Goal: Navigation & Orientation: Find specific page/section

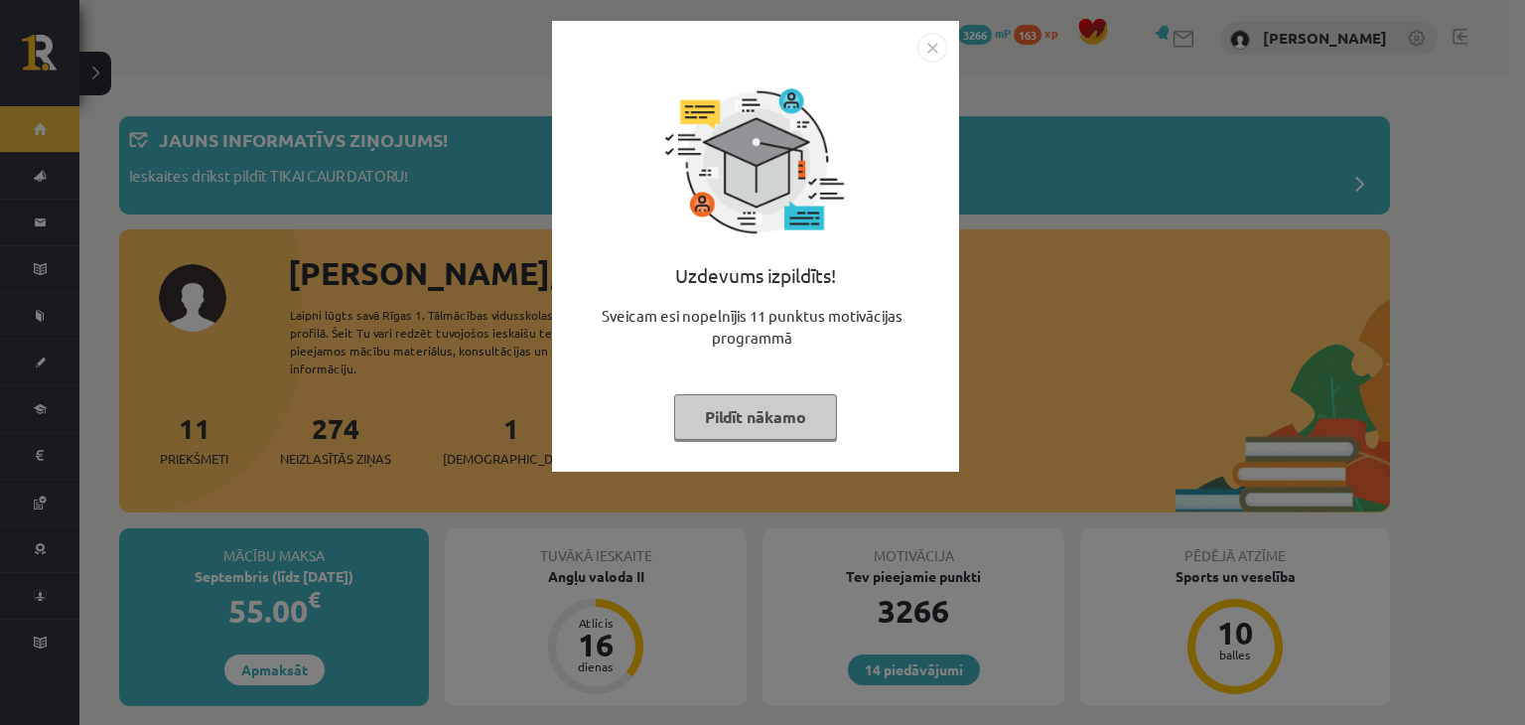
click at [925, 50] on img "Close" at bounding box center [933, 48] width 30 height 30
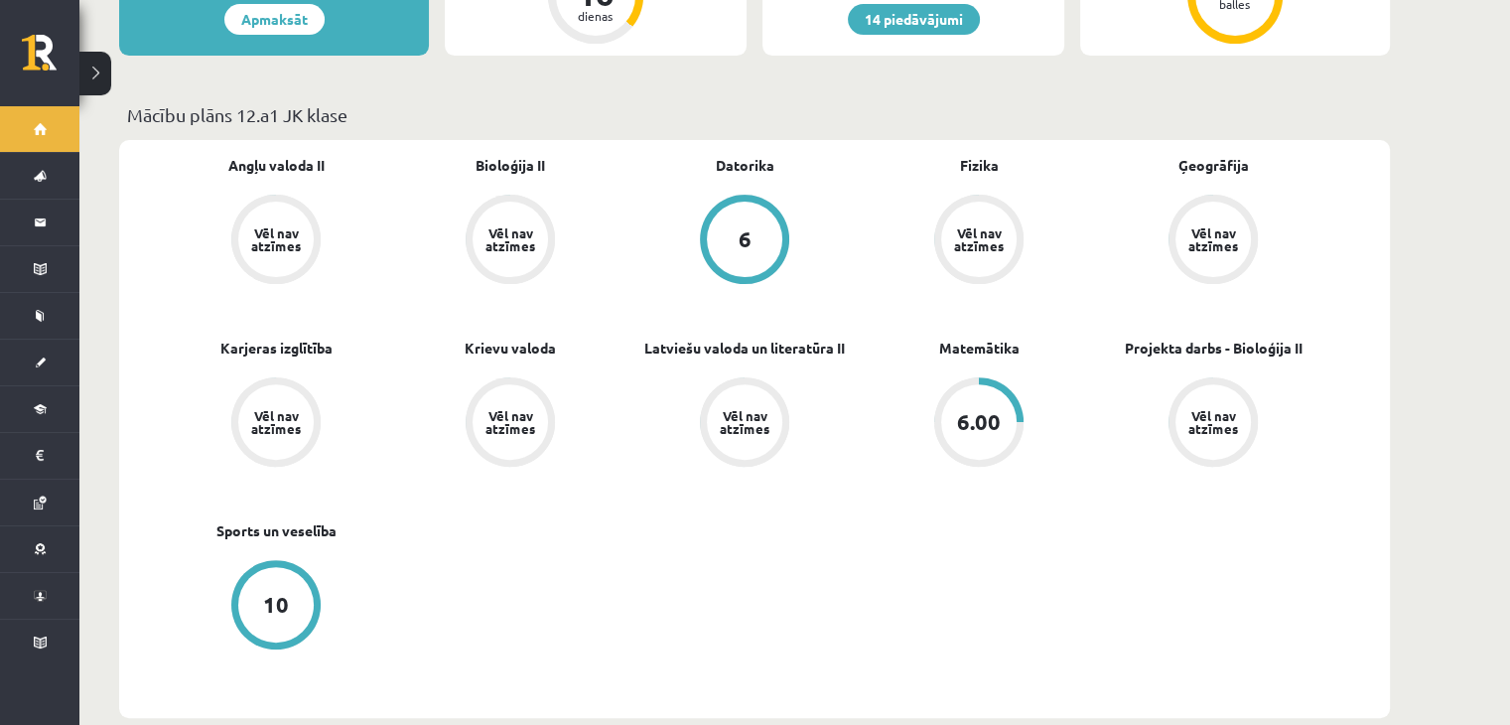
scroll to position [695, 0]
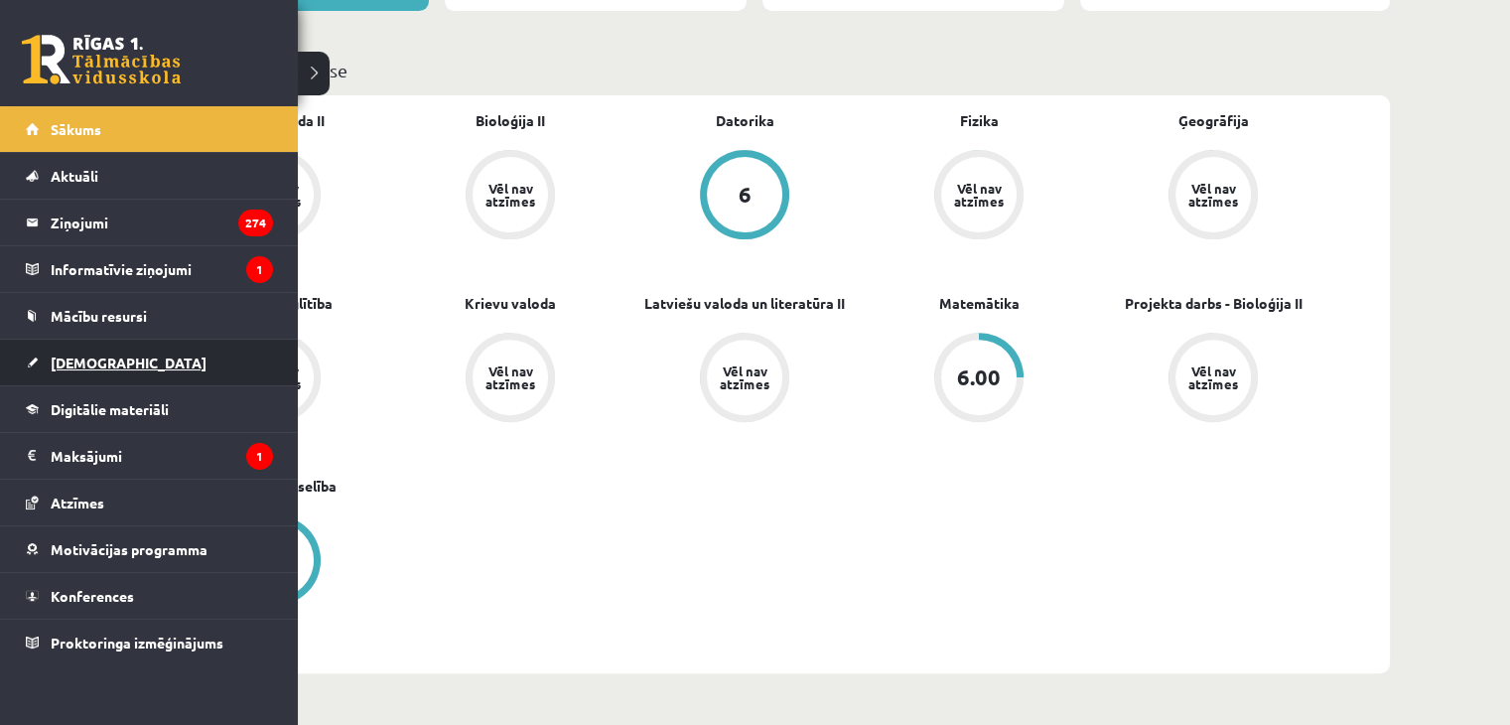
click at [103, 357] on span "[DEMOGRAPHIC_DATA]" at bounding box center [129, 363] width 156 height 18
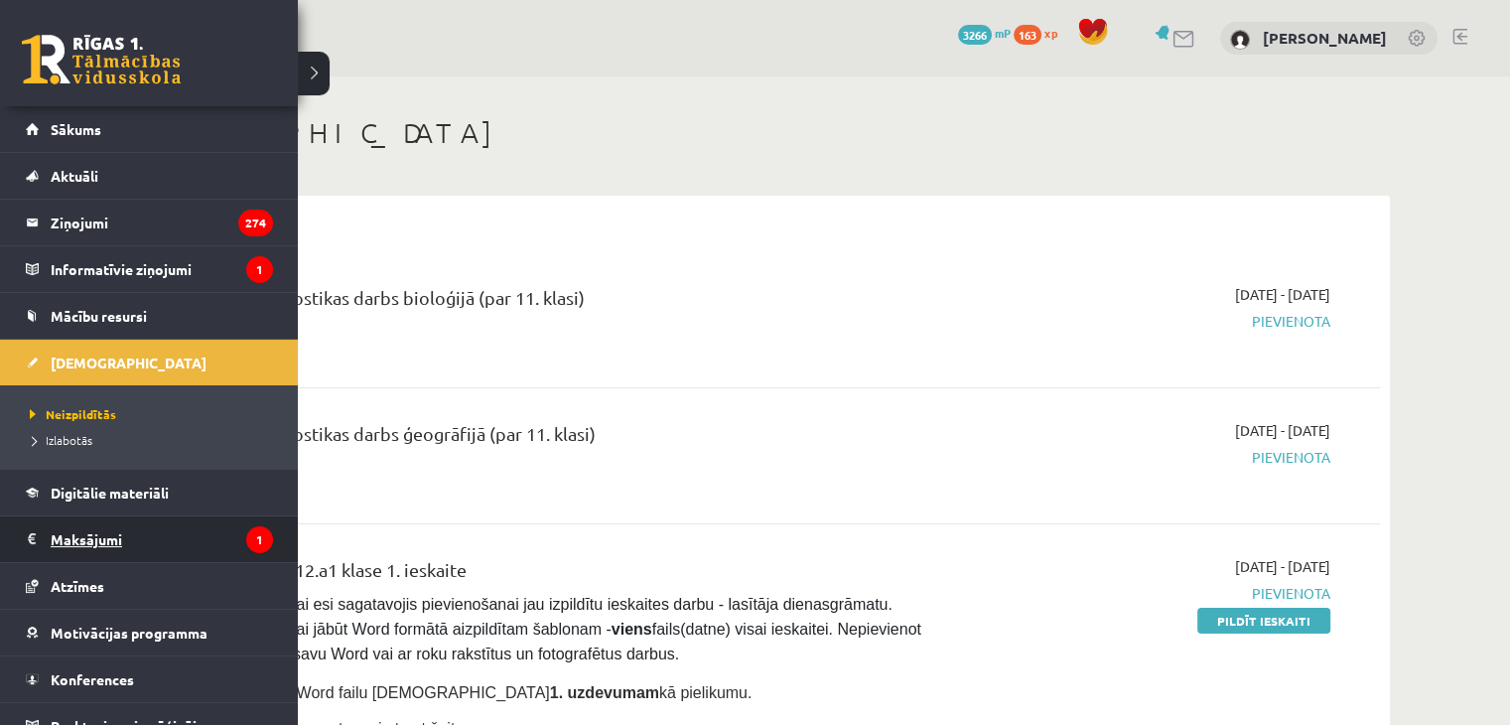
click at [123, 539] on legend "Maksājumi 1" at bounding box center [162, 539] width 222 height 46
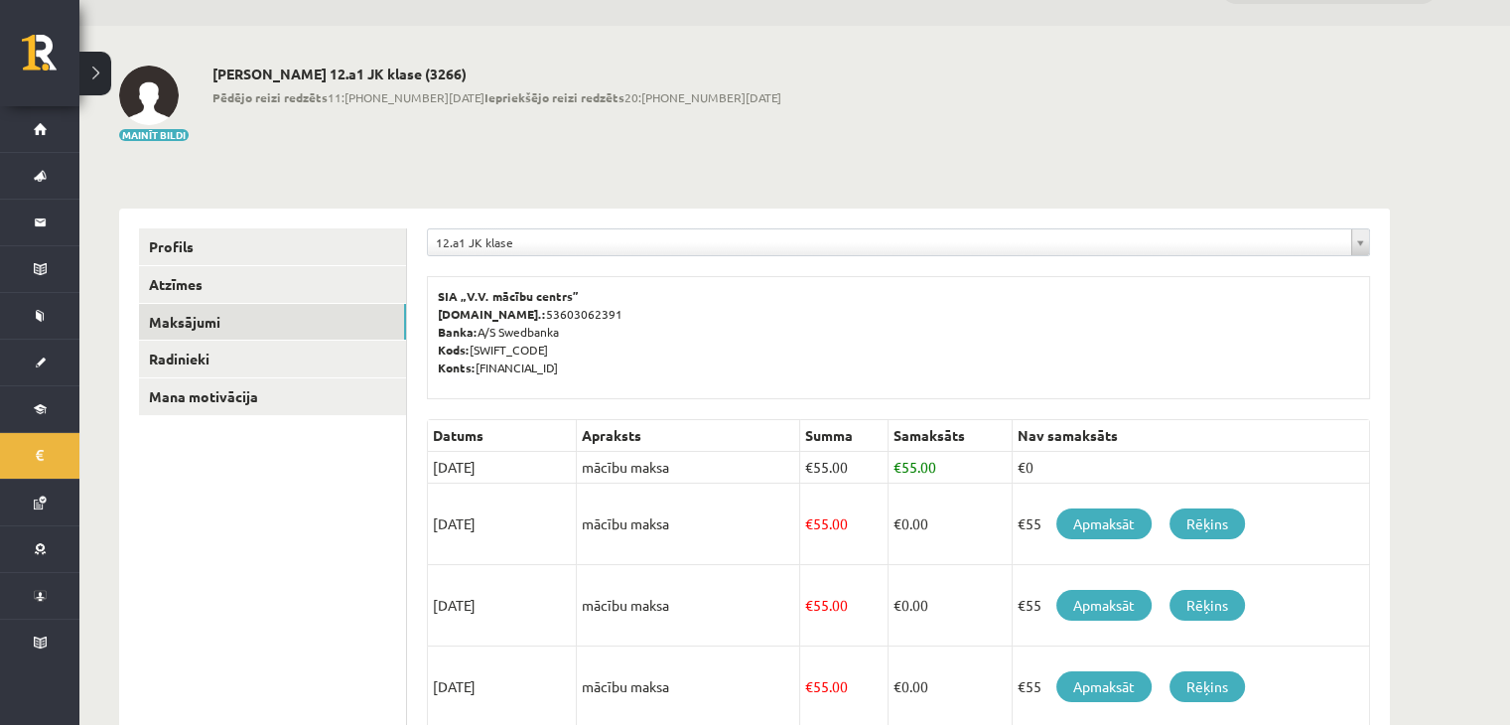
scroll to position [99, 0]
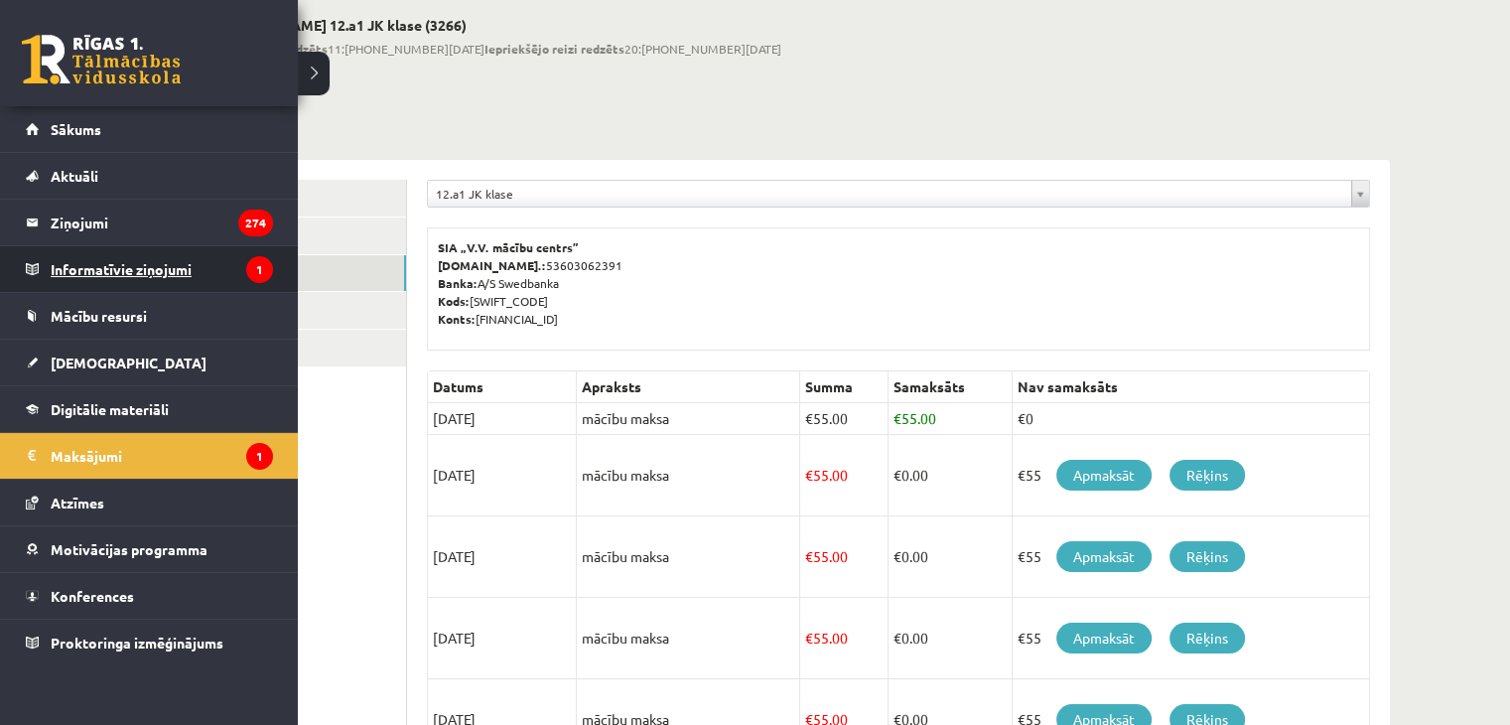
click at [140, 280] on legend "Informatīvie ziņojumi 1" at bounding box center [162, 269] width 222 height 46
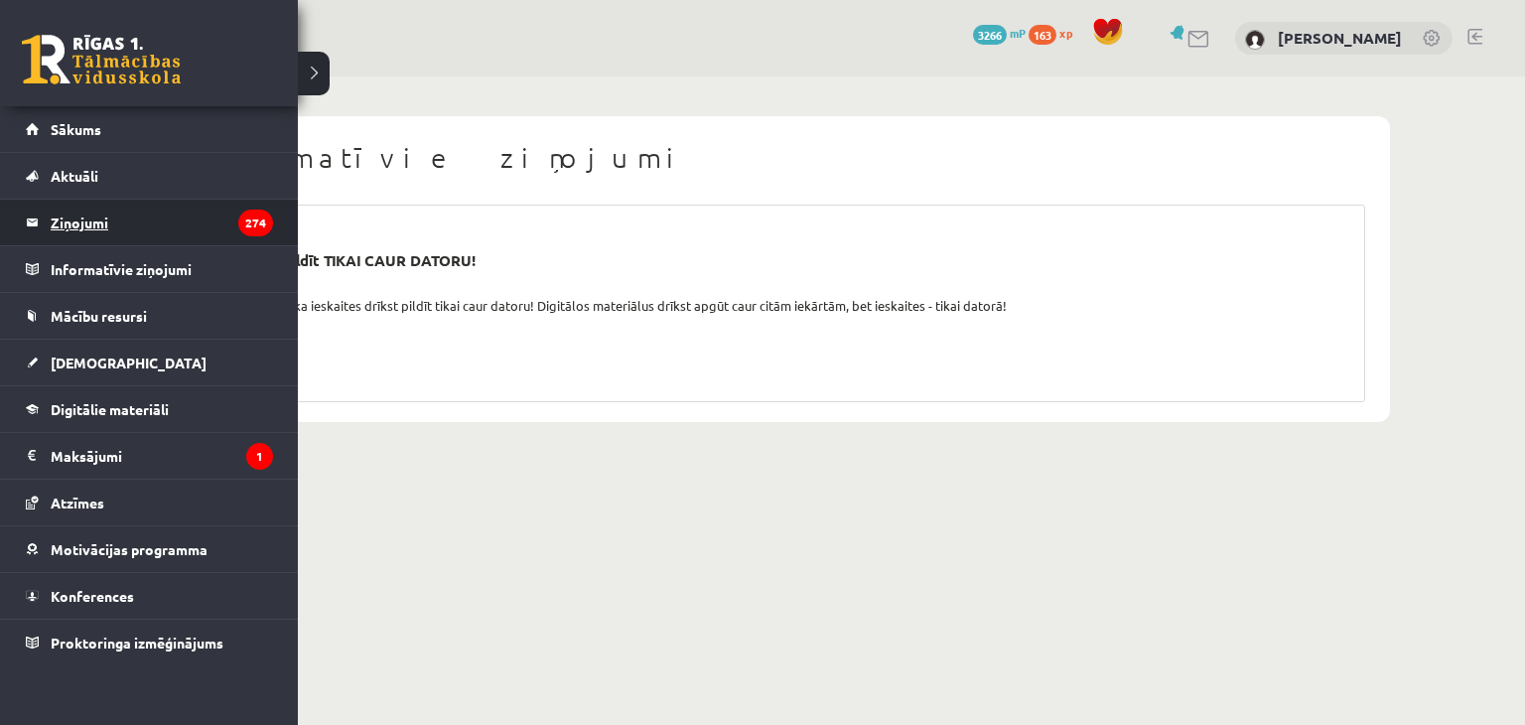
click at [135, 225] on legend "Ziņojumi 274" at bounding box center [162, 223] width 222 height 46
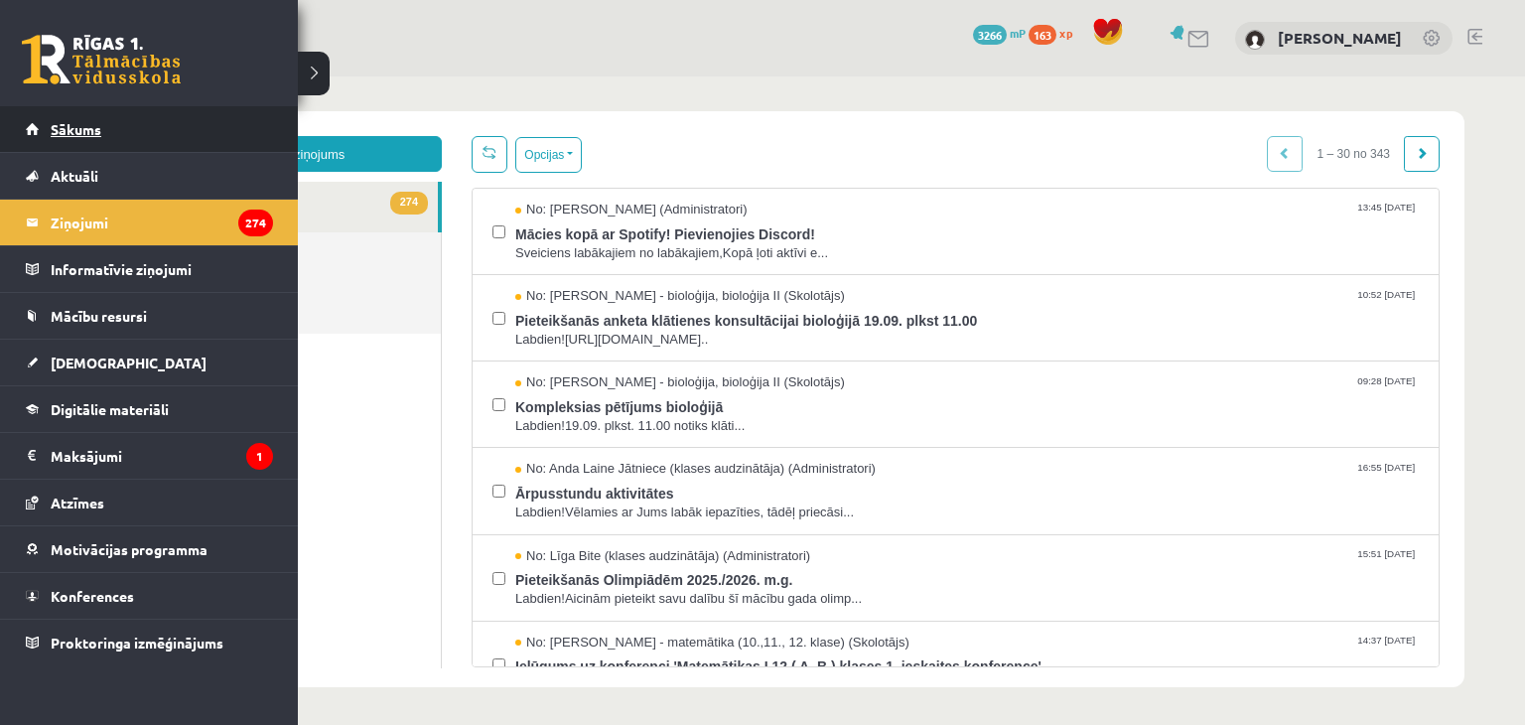
click at [81, 126] on span "Sākums" at bounding box center [76, 129] width 51 height 18
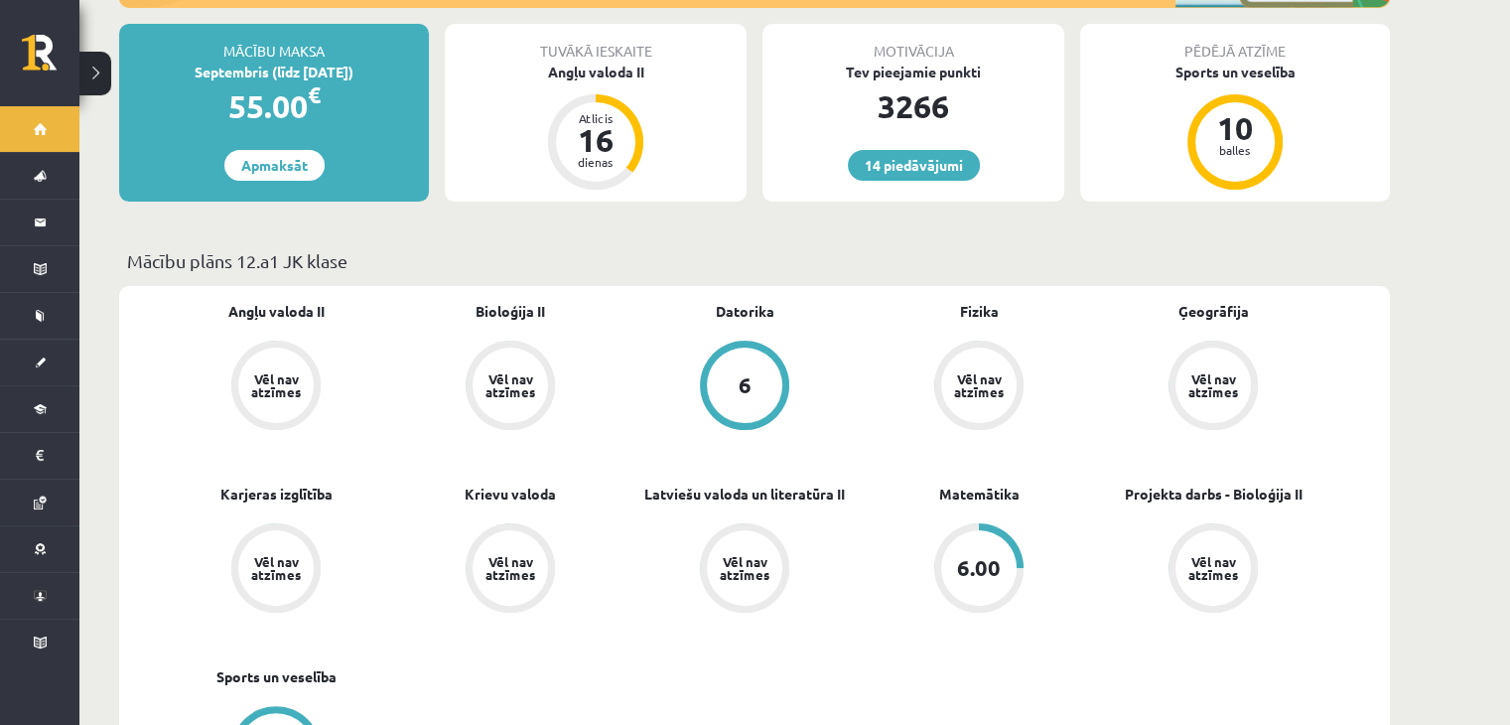
scroll to position [497, 0]
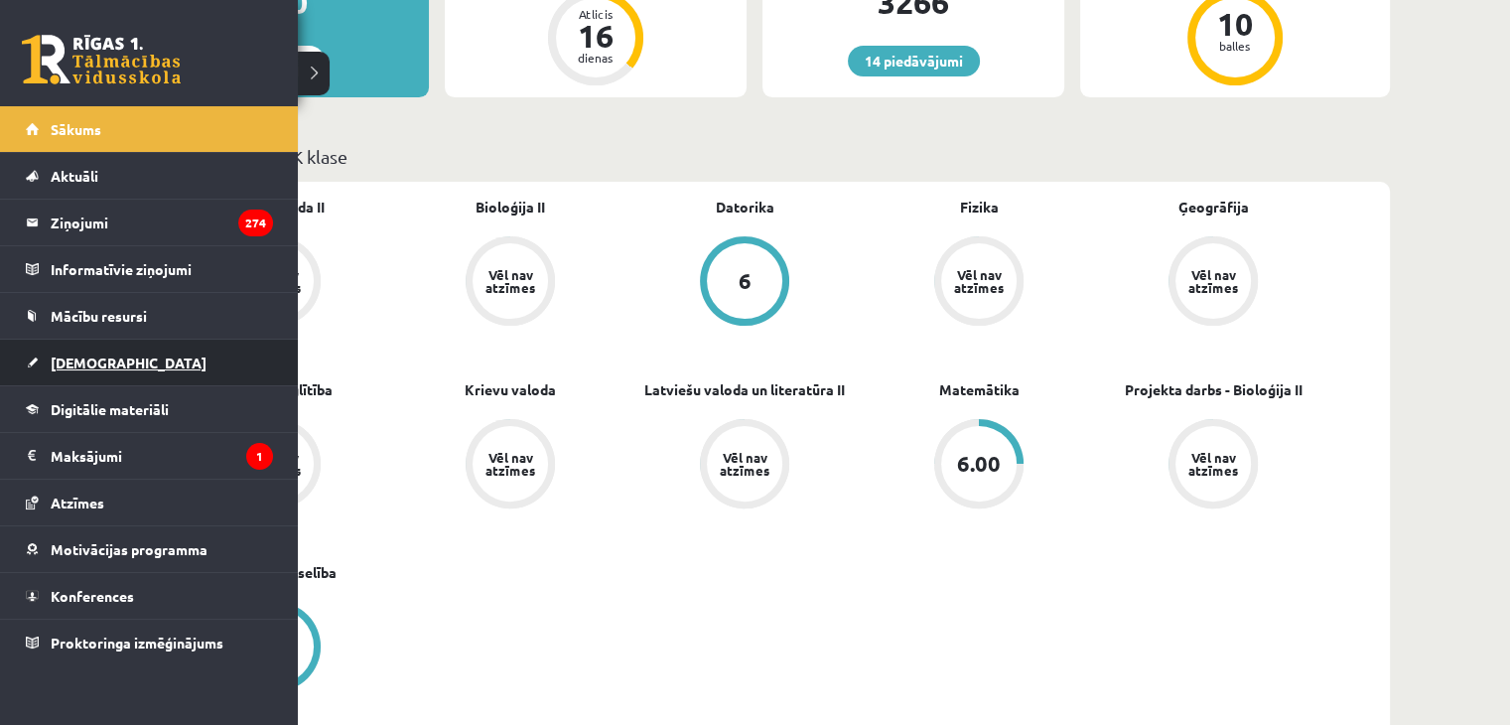
click at [75, 367] on span "[DEMOGRAPHIC_DATA]" at bounding box center [129, 363] width 156 height 18
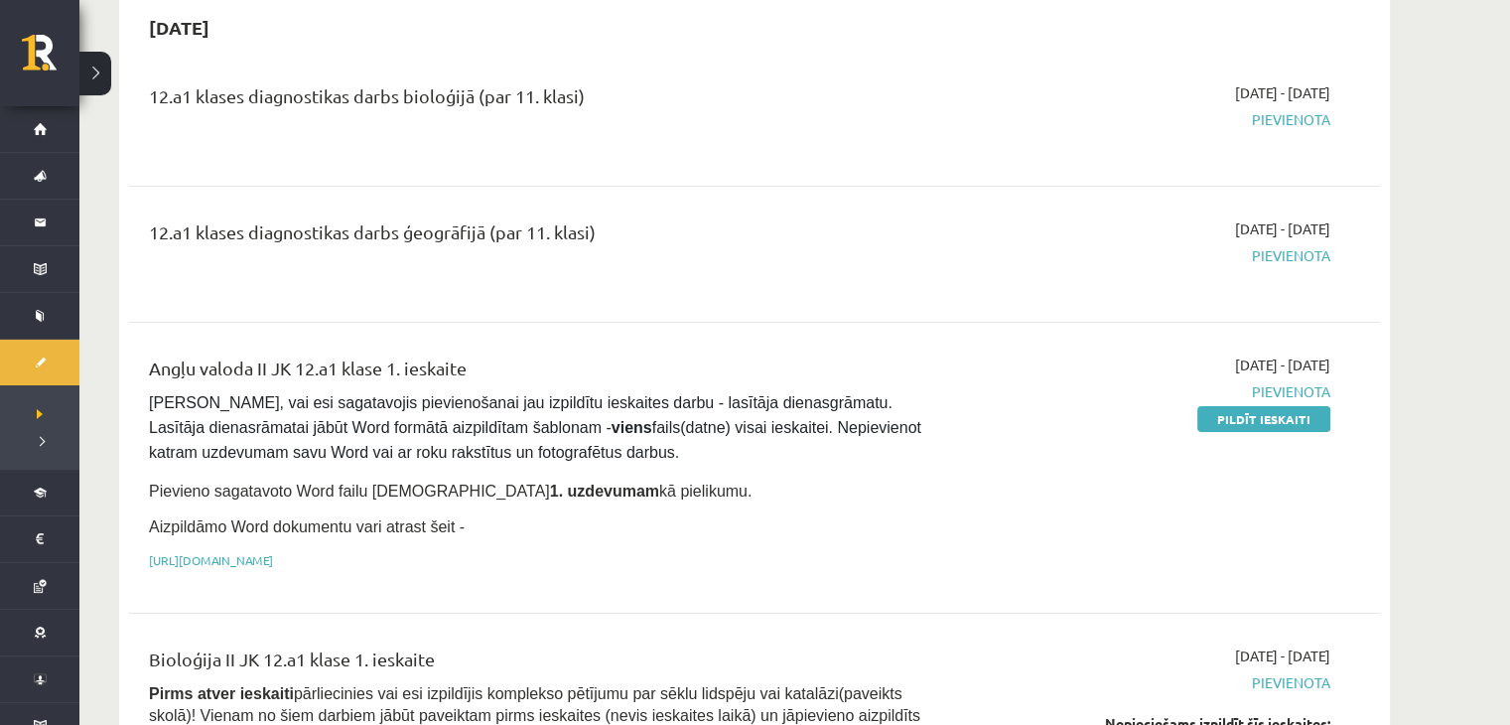
scroll to position [199, 0]
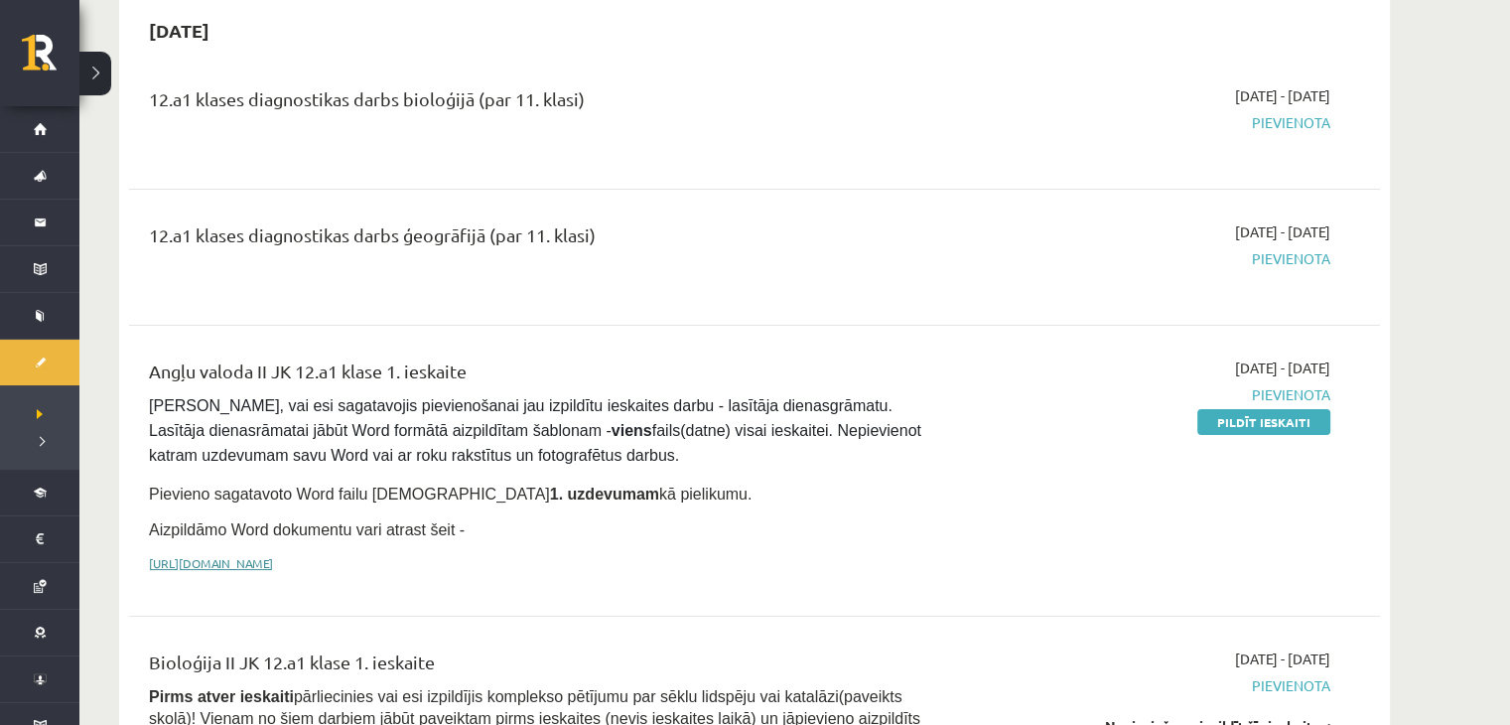
click at [253, 562] on link "https://drive.google.com/drive/folders/1IHE_ip15KOAbO2Se1NDGwZ2e__vlzPUf?usp=sh…" at bounding box center [211, 563] width 124 height 16
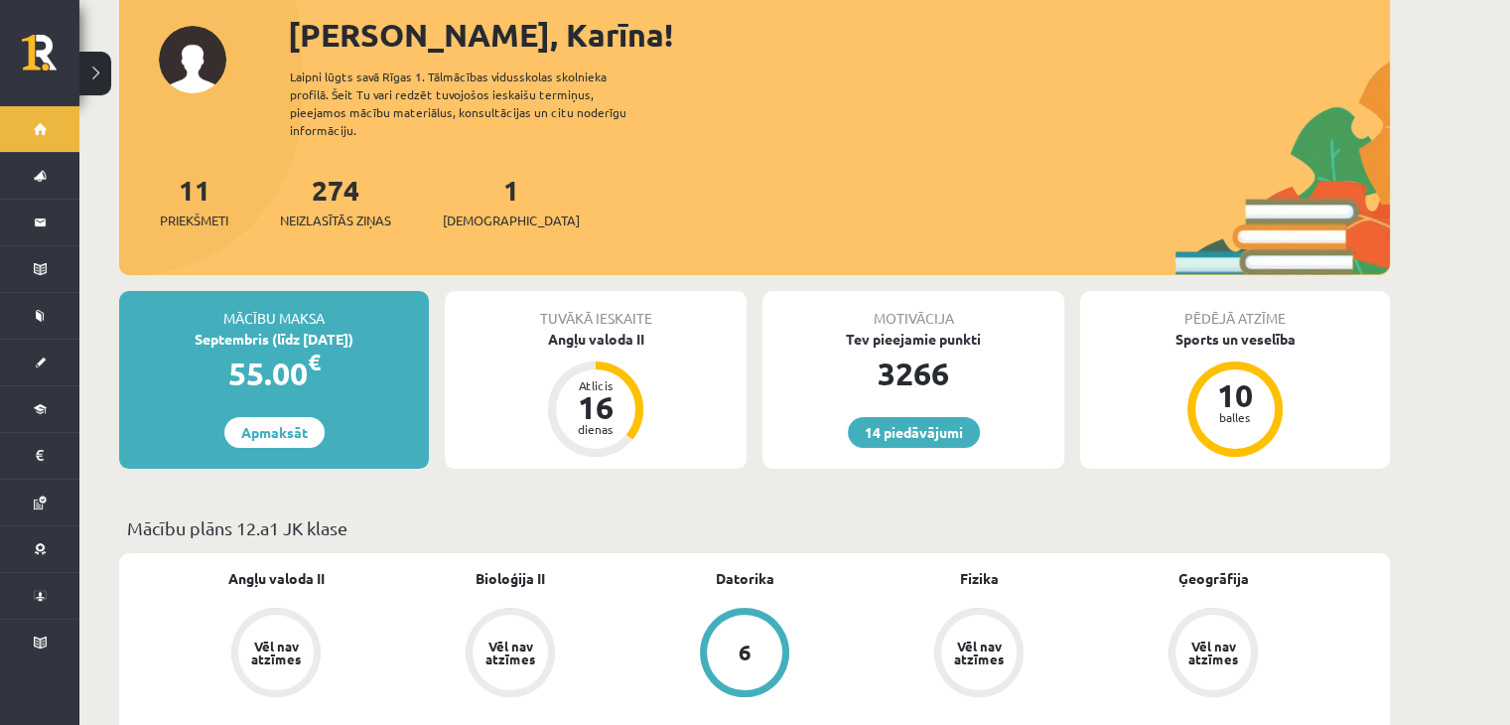
scroll to position [397, 0]
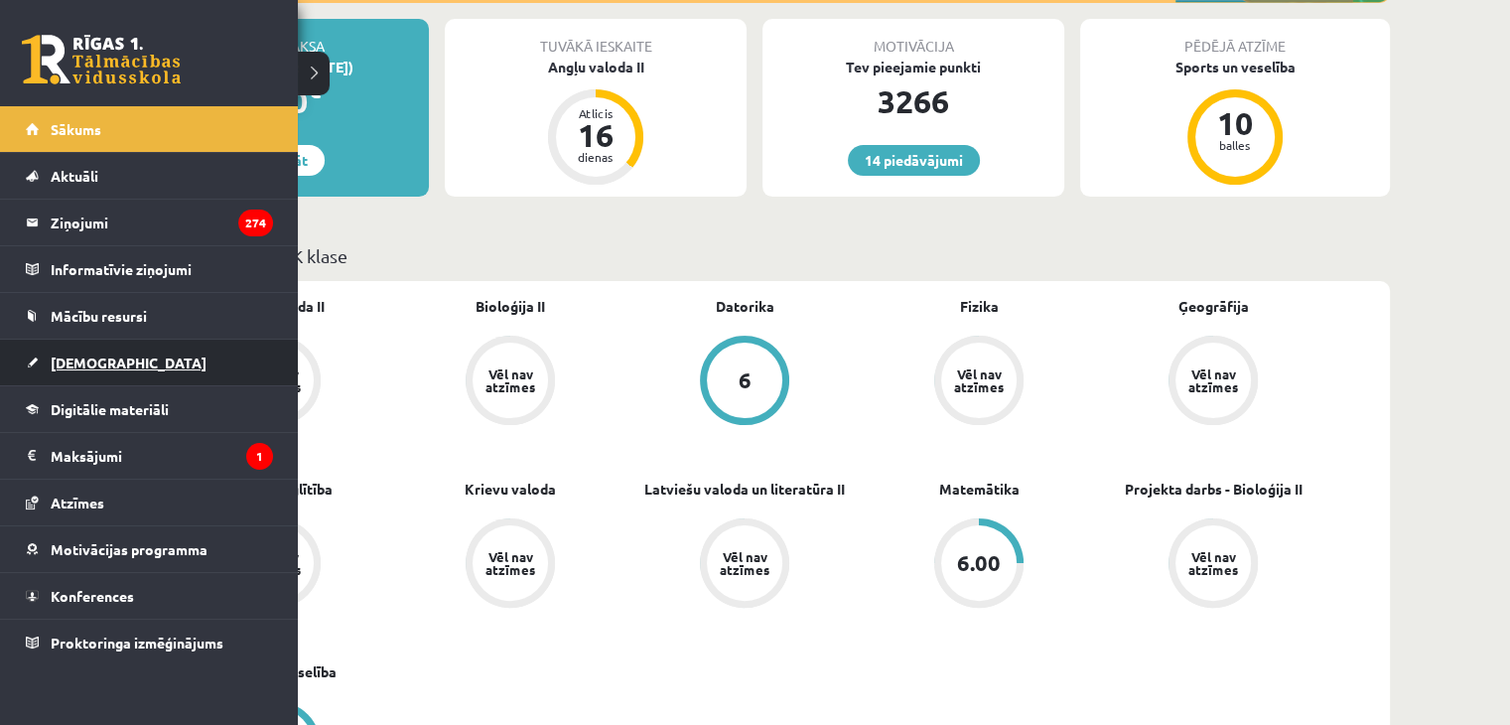
click at [101, 363] on span "[DEMOGRAPHIC_DATA]" at bounding box center [129, 363] width 156 height 18
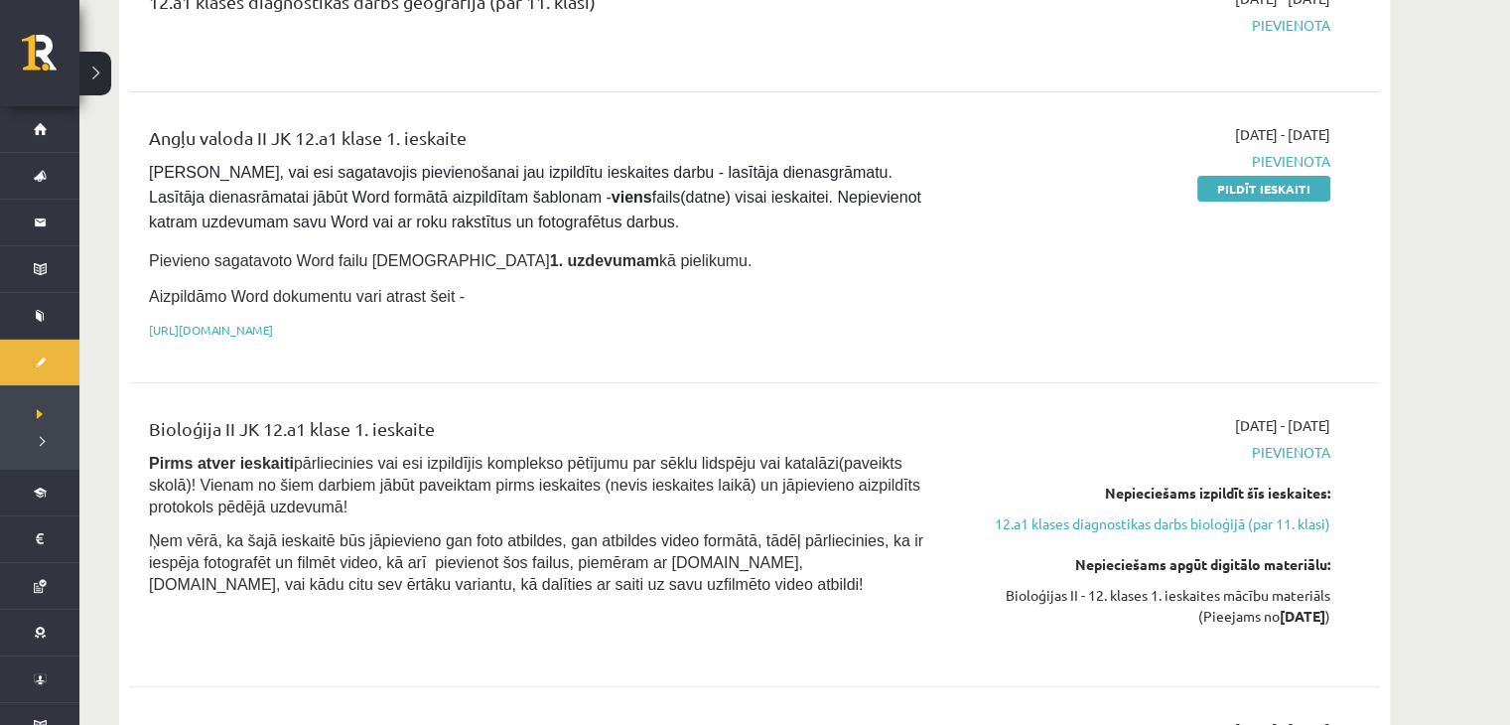
scroll to position [397, 0]
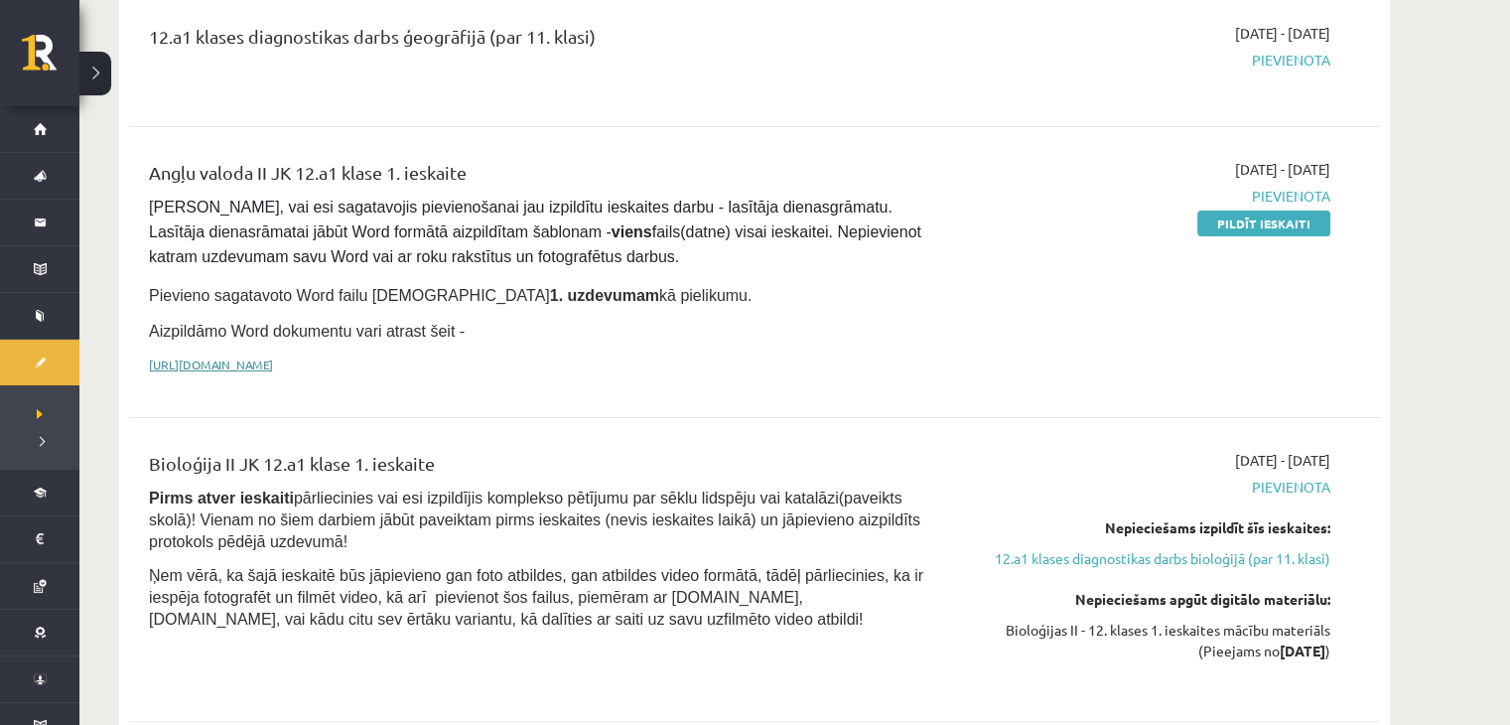
click at [273, 361] on link "https://drive.google.com/drive/folders/1IHE_ip15KOAbO2Se1NDGwZ2e__vlzPUf?usp=sh…" at bounding box center [211, 364] width 124 height 16
